Goal: Task Accomplishment & Management: Use online tool/utility

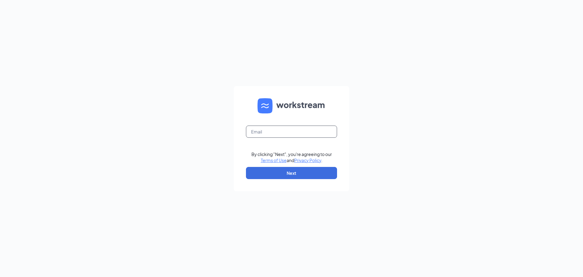
click at [306, 136] on input "text" at bounding box center [291, 131] width 91 height 12
type input "[EMAIL_ADDRESS][DOMAIN_NAME]"
click at [298, 173] on button "Next" at bounding box center [291, 173] width 91 height 12
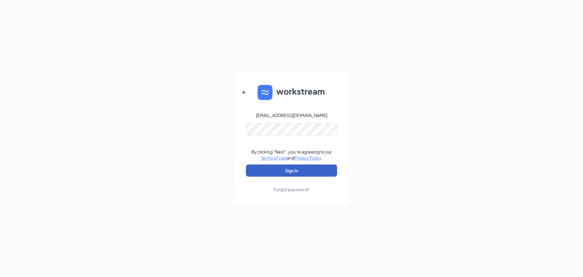
click at [290, 172] on button "Sign In" at bounding box center [291, 170] width 91 height 12
click at [290, 172] on button "submit" at bounding box center [291, 170] width 91 height 12
click at [296, 170] on button "Sign In" at bounding box center [291, 170] width 91 height 12
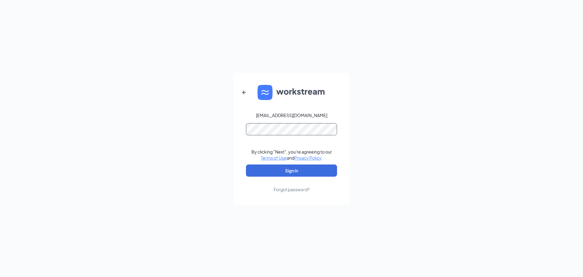
click at [161, 165] on div "[EMAIL_ADDRESS][DOMAIN_NAME] By clicking "Next", you're agreeing to our Terms o…" at bounding box center [291, 138] width 583 height 277
click at [310, 172] on button "Sign In" at bounding box center [291, 170] width 91 height 12
click at [305, 170] on button "Sign In" at bounding box center [291, 170] width 91 height 12
click at [304, 170] on div "[EMAIL_ADDRESS][DOMAIN_NAME] By clicking "Next", you're agreeing to our Terms o…" at bounding box center [291, 138] width 583 height 277
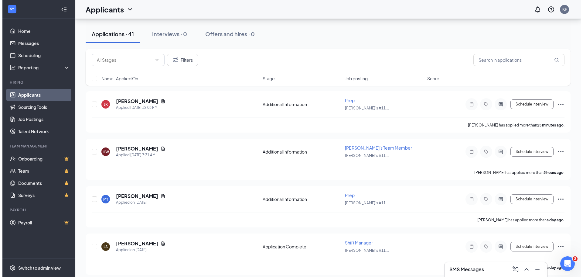
scroll to position [61, 0]
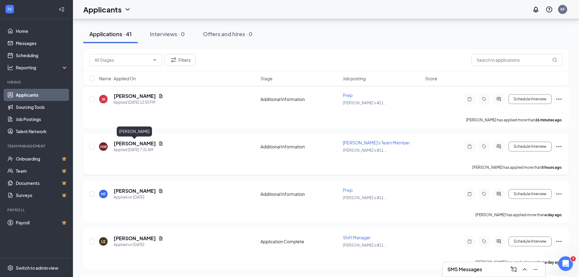
click at [134, 142] on h5 "Haley Wenderski" at bounding box center [135, 143] width 42 height 7
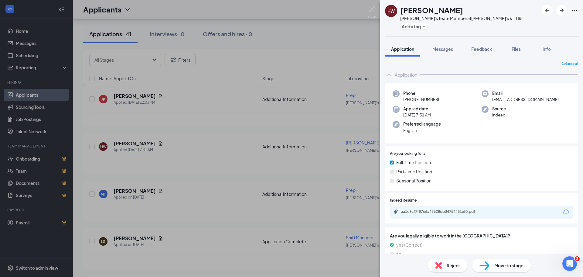
click at [577, 9] on icon "Ellipses" at bounding box center [574, 10] width 7 height 7
click at [536, 23] on link "View full application" at bounding box center [542, 24] width 66 height 6
click at [369, 11] on img at bounding box center [372, 12] width 8 height 12
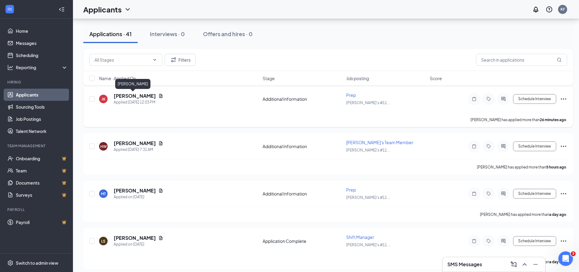
click at [132, 96] on h5 "Jacob Kilroy" at bounding box center [135, 96] width 42 height 7
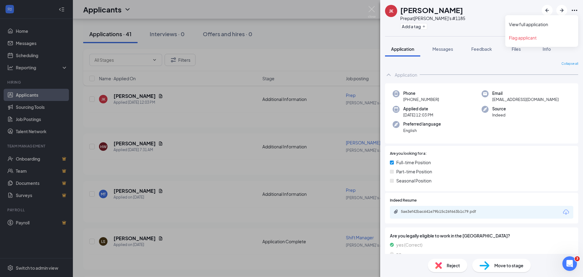
click at [575, 10] on icon "Ellipses" at bounding box center [574, 10] width 7 height 7
click at [540, 24] on link "View full application" at bounding box center [542, 24] width 66 height 6
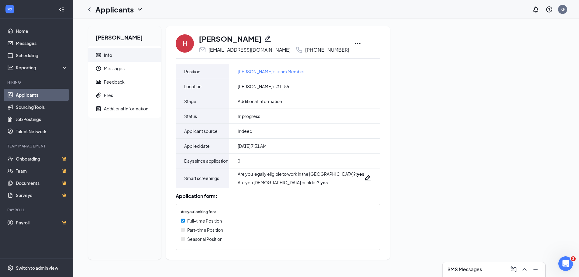
click at [355, 43] on icon "Ellipses" at bounding box center [357, 43] width 5 height 1
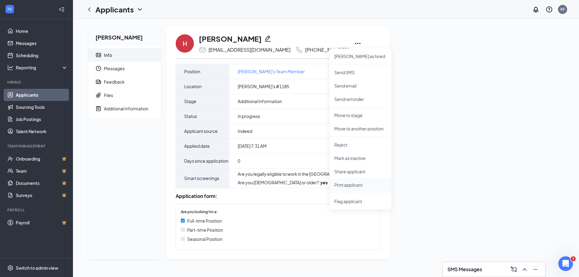
click at [359, 185] on p "Print applicant" at bounding box center [360, 185] width 52 height 6
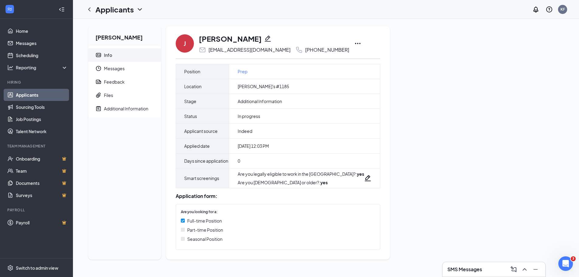
click at [354, 43] on icon "Ellipses" at bounding box center [357, 43] width 7 height 7
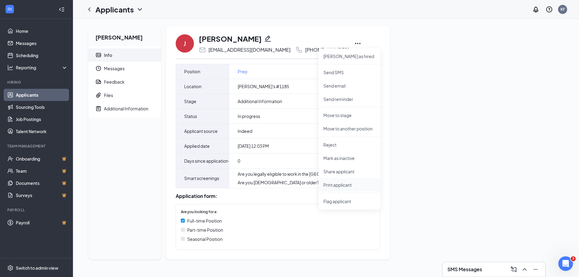
click at [338, 184] on p "Print applicant" at bounding box center [349, 185] width 52 height 6
